Goal: Transaction & Acquisition: Purchase product/service

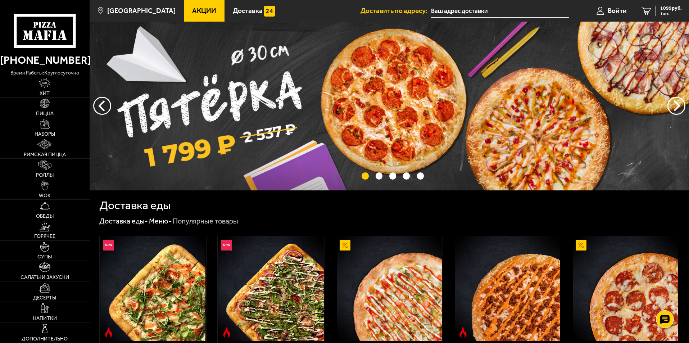
click at [192, 12] on span "Акции" at bounding box center [204, 10] width 24 height 7
